Goal: Task Accomplishment & Management: Use online tool/utility

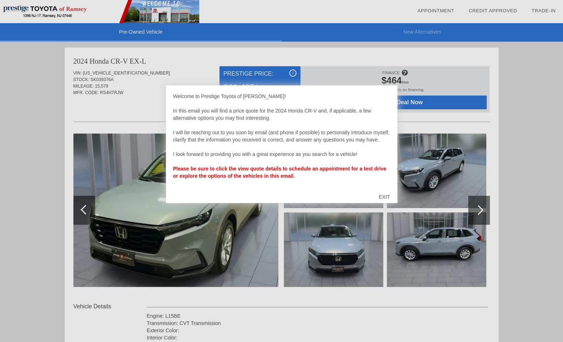
click at [381, 197] on div "EXIT" at bounding box center [384, 197] width 26 height 22
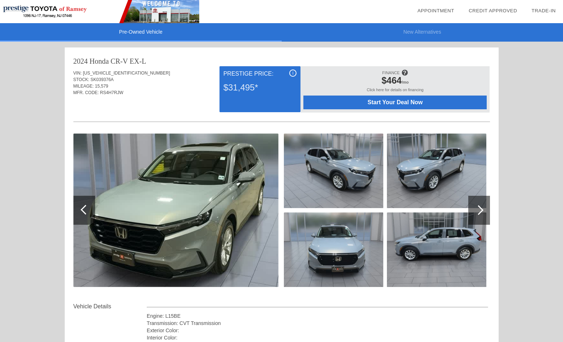
click at [477, 209] on div at bounding box center [479, 210] width 10 height 10
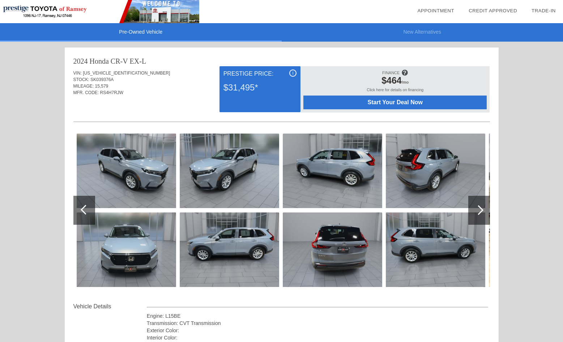
click at [235, 170] on img at bounding box center [229, 170] width 99 height 74
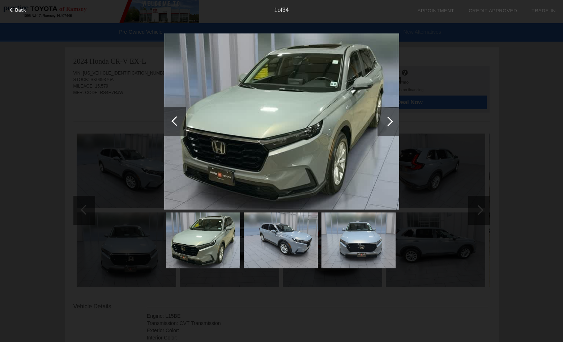
click at [386, 120] on div at bounding box center [388, 121] width 10 height 10
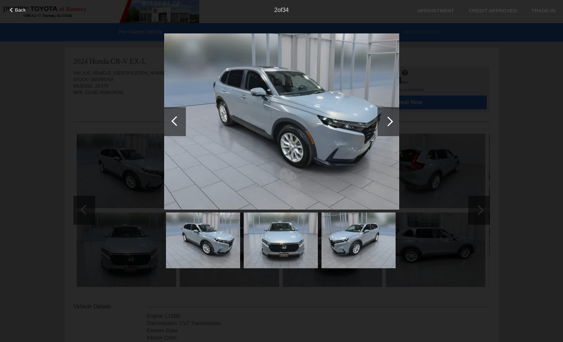
click at [386, 120] on div at bounding box center [388, 121] width 10 height 10
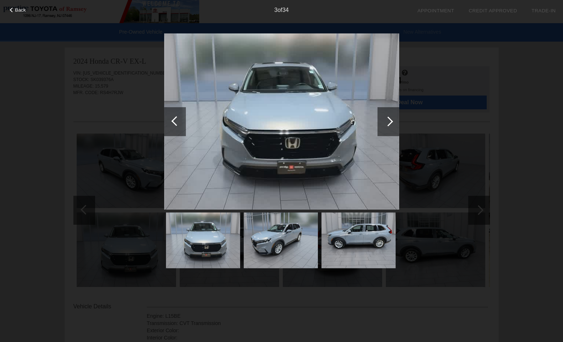
click at [386, 120] on div at bounding box center [388, 121] width 10 height 10
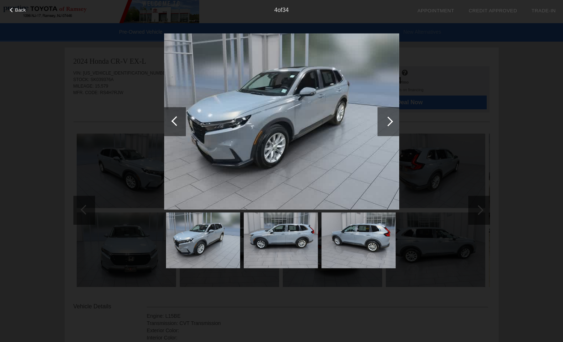
click at [386, 120] on div at bounding box center [388, 121] width 10 height 10
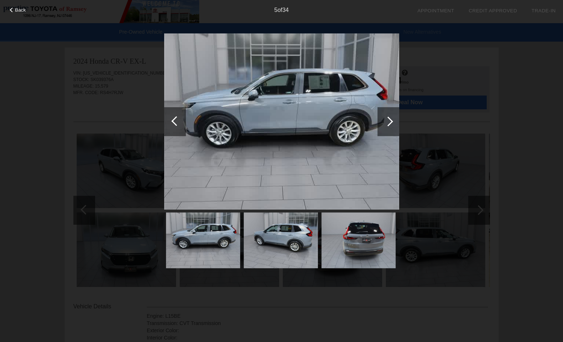
click at [386, 120] on div at bounding box center [388, 121] width 10 height 10
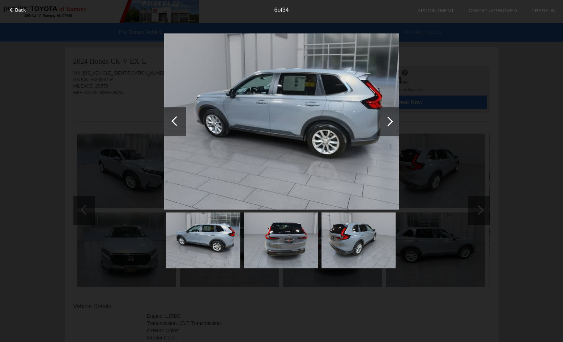
click at [386, 120] on div at bounding box center [388, 121] width 10 height 10
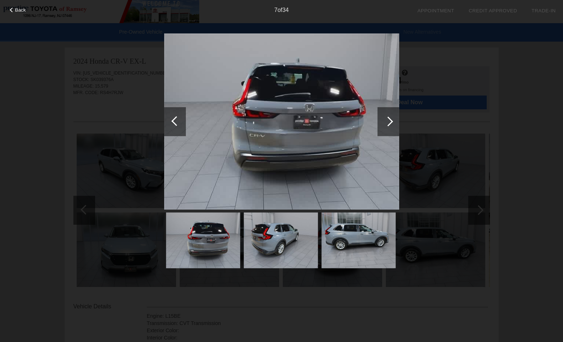
click at [386, 120] on div at bounding box center [388, 121] width 10 height 10
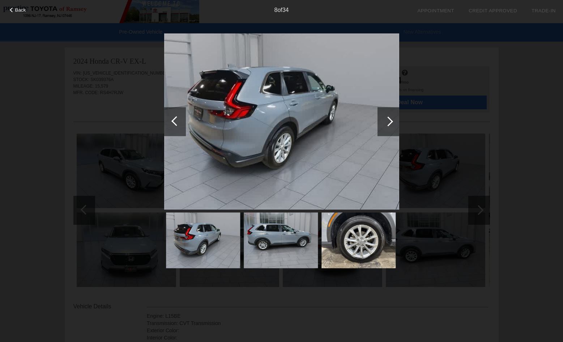
click at [386, 120] on div at bounding box center [388, 121] width 10 height 10
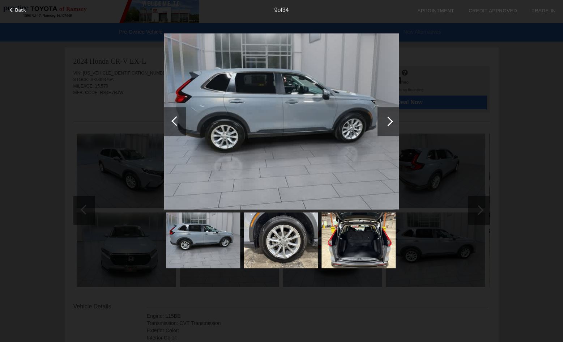
click at [386, 120] on div at bounding box center [388, 121] width 10 height 10
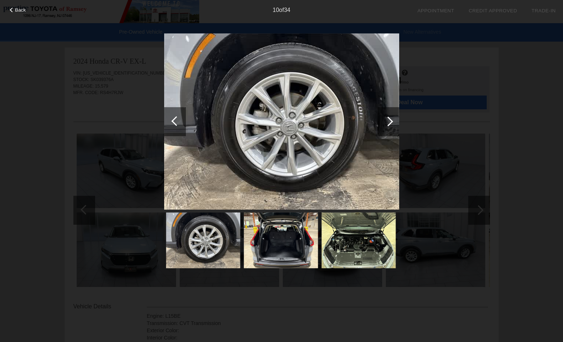
click at [386, 120] on div at bounding box center [388, 121] width 10 height 10
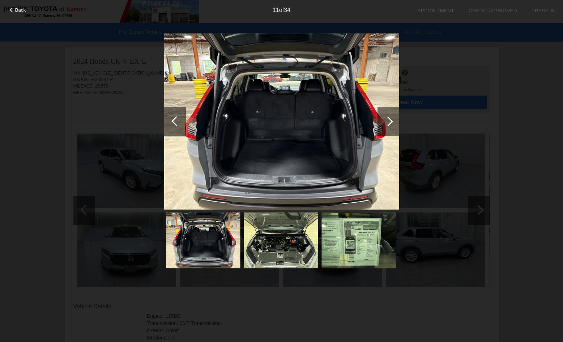
click at [386, 120] on div at bounding box center [388, 121] width 10 height 10
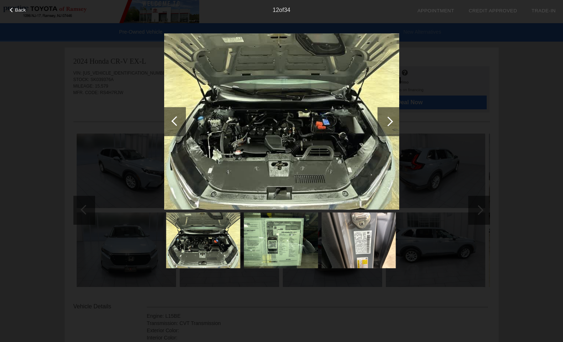
click at [386, 120] on div at bounding box center [388, 121] width 10 height 10
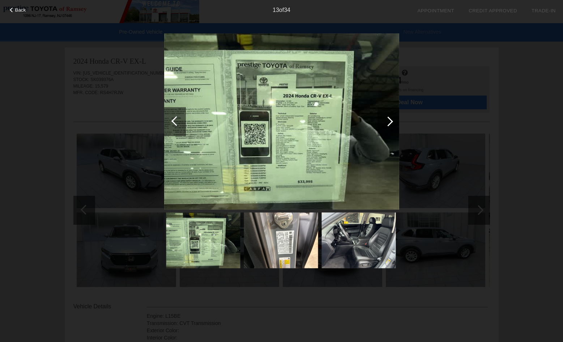
click at [386, 120] on div at bounding box center [388, 121] width 10 height 10
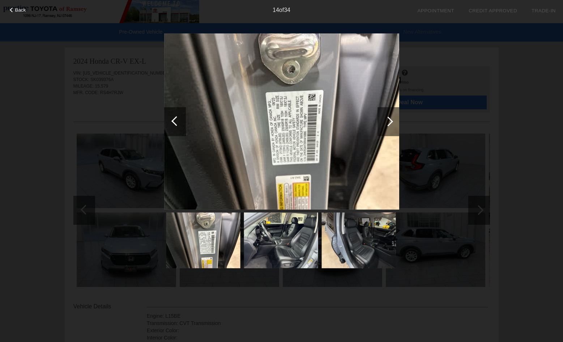
click at [386, 120] on div at bounding box center [388, 121] width 10 height 10
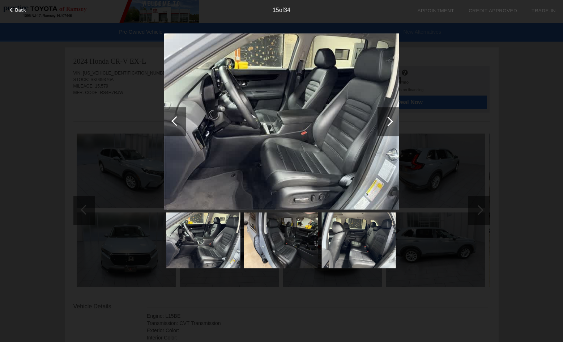
click at [386, 120] on div at bounding box center [388, 121] width 10 height 10
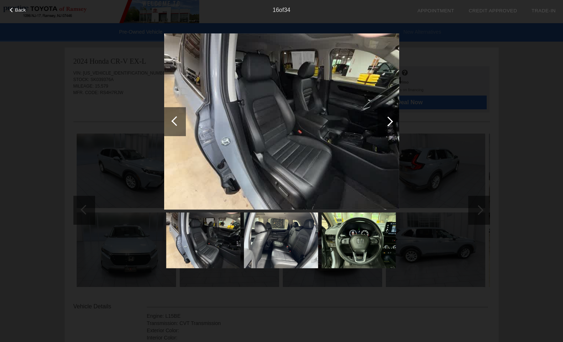
click at [386, 120] on div at bounding box center [388, 121] width 10 height 10
